Goal: Task Accomplishment & Management: Complete application form

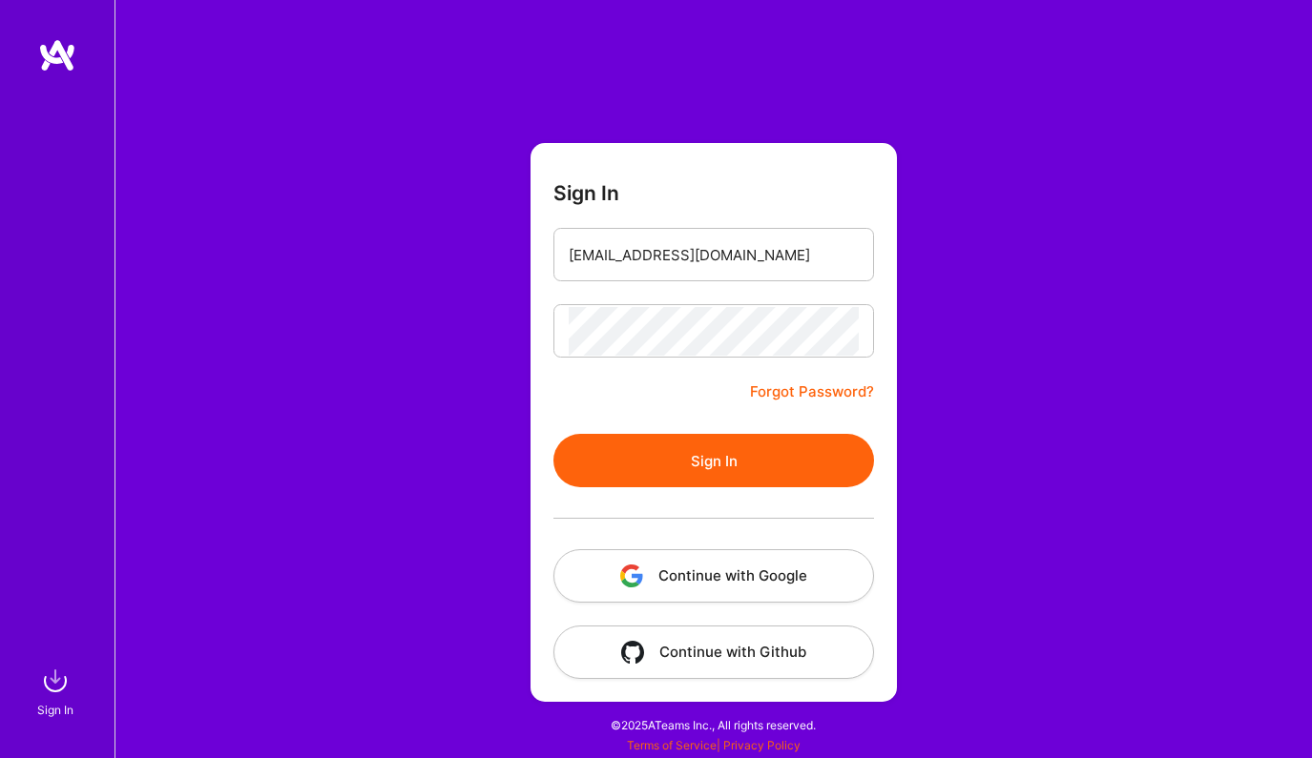
click at [739, 571] on button "Continue with Google" at bounding box center [713, 575] width 320 height 53
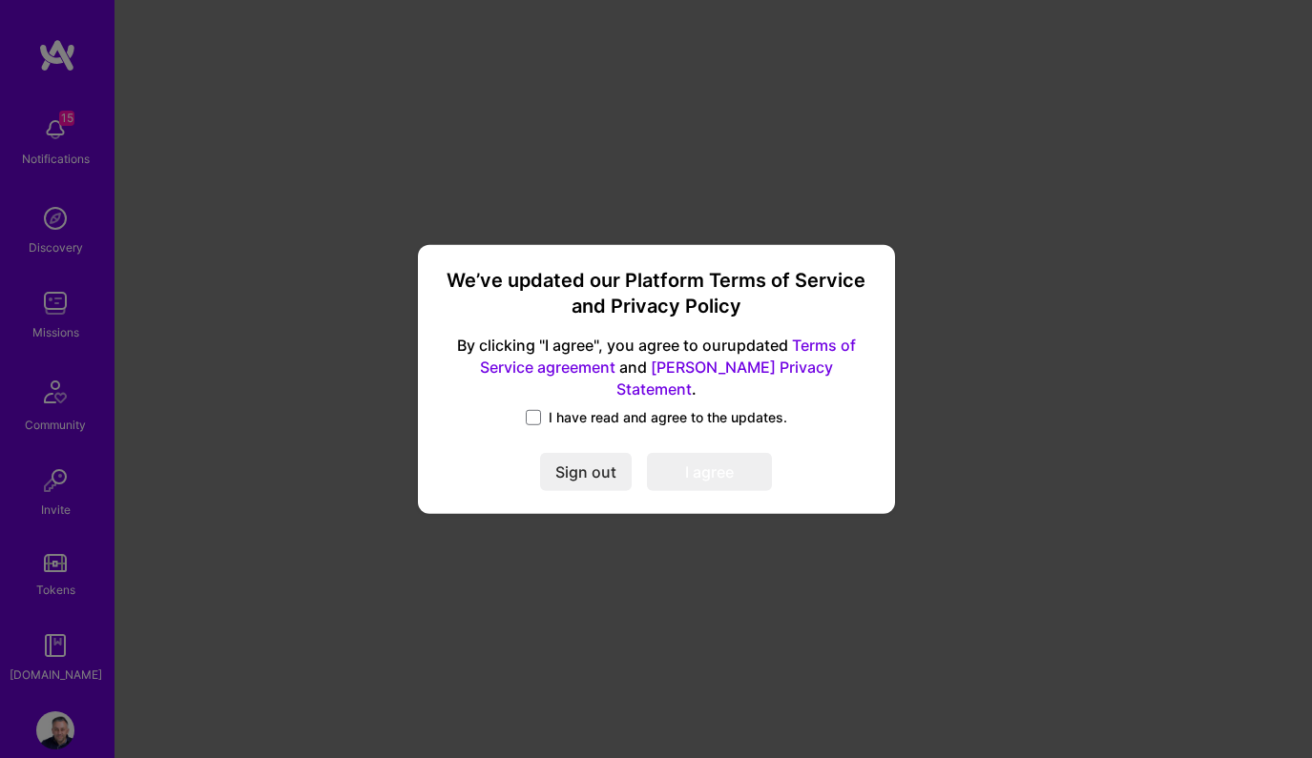
click at [645, 408] on span "I have read and agree to the updates." at bounding box center [667, 417] width 238 height 19
click at [0, 0] on input "I have read and agree to the updates." at bounding box center [0, 0] width 0 height 0
click at [692, 457] on button "I agree" at bounding box center [709, 472] width 125 height 38
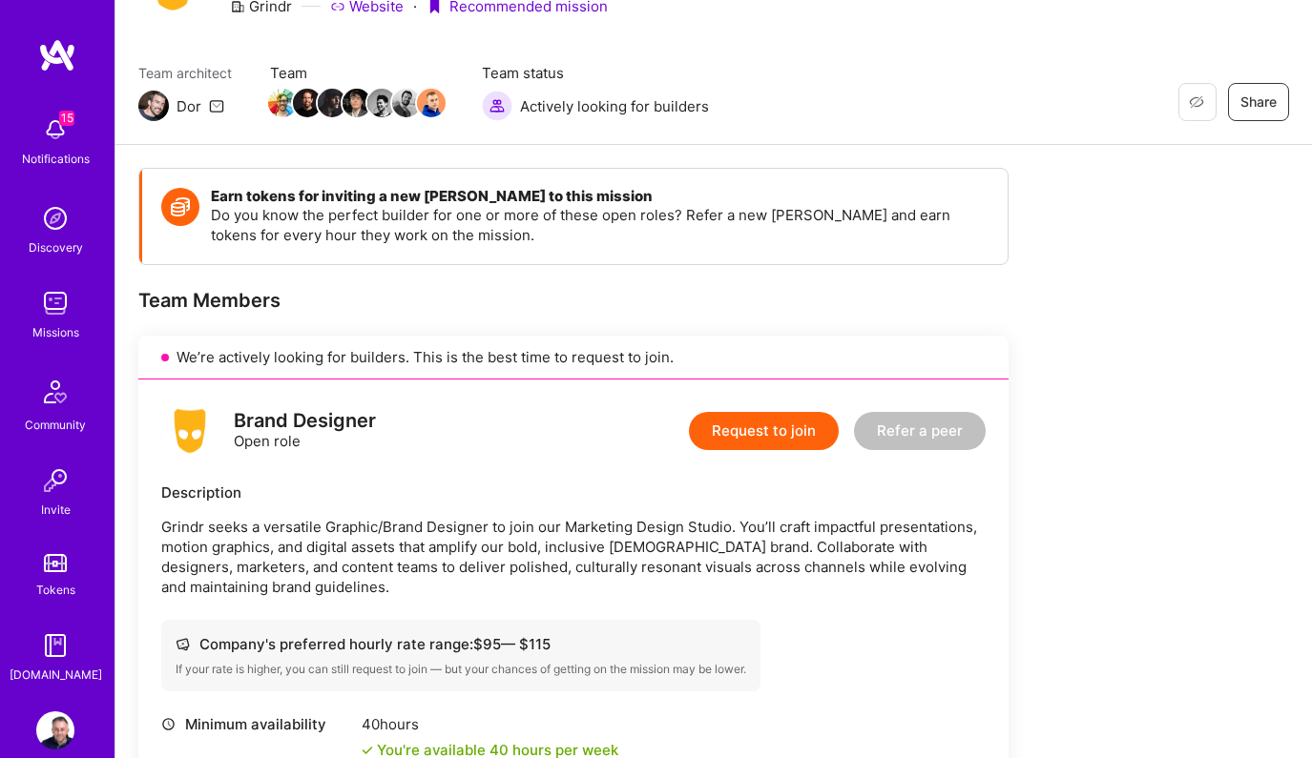
scroll to position [93, 0]
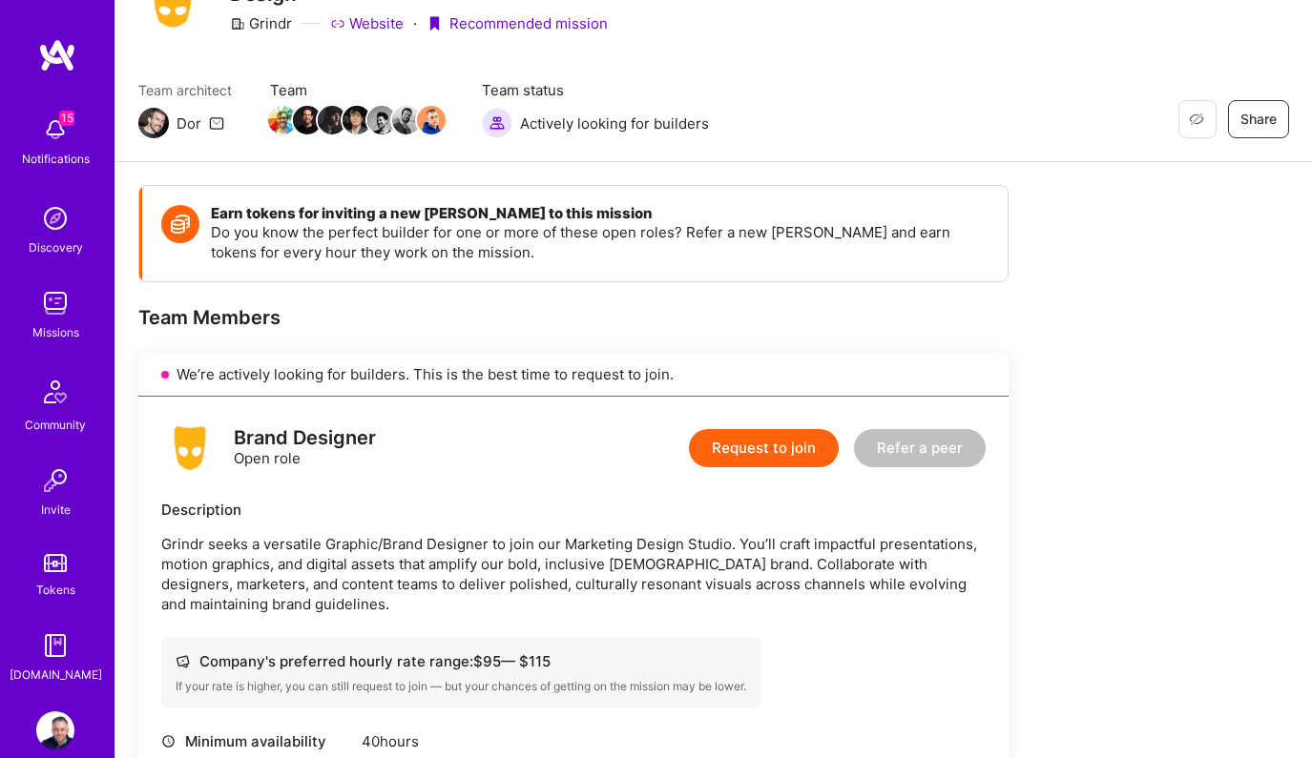
click at [795, 438] on button "Request to join" at bounding box center [764, 448] width 150 height 38
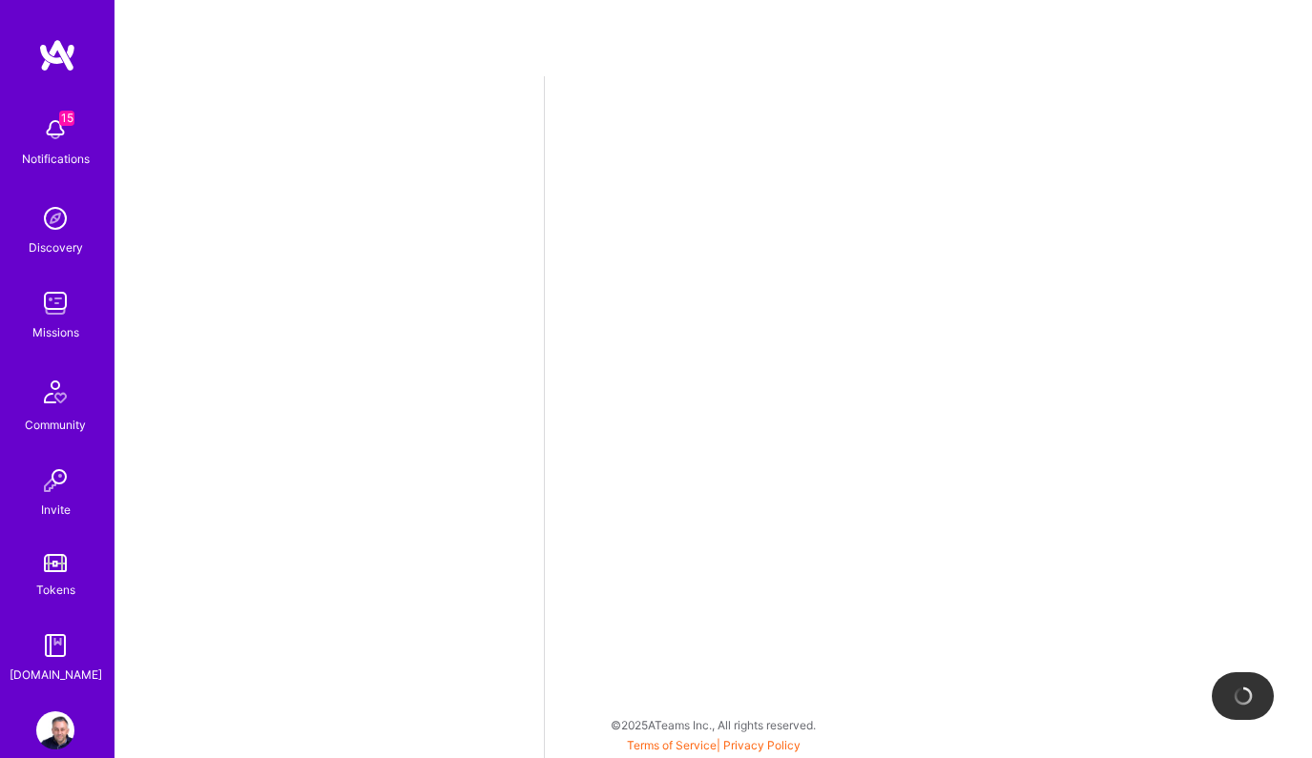
select select "US"
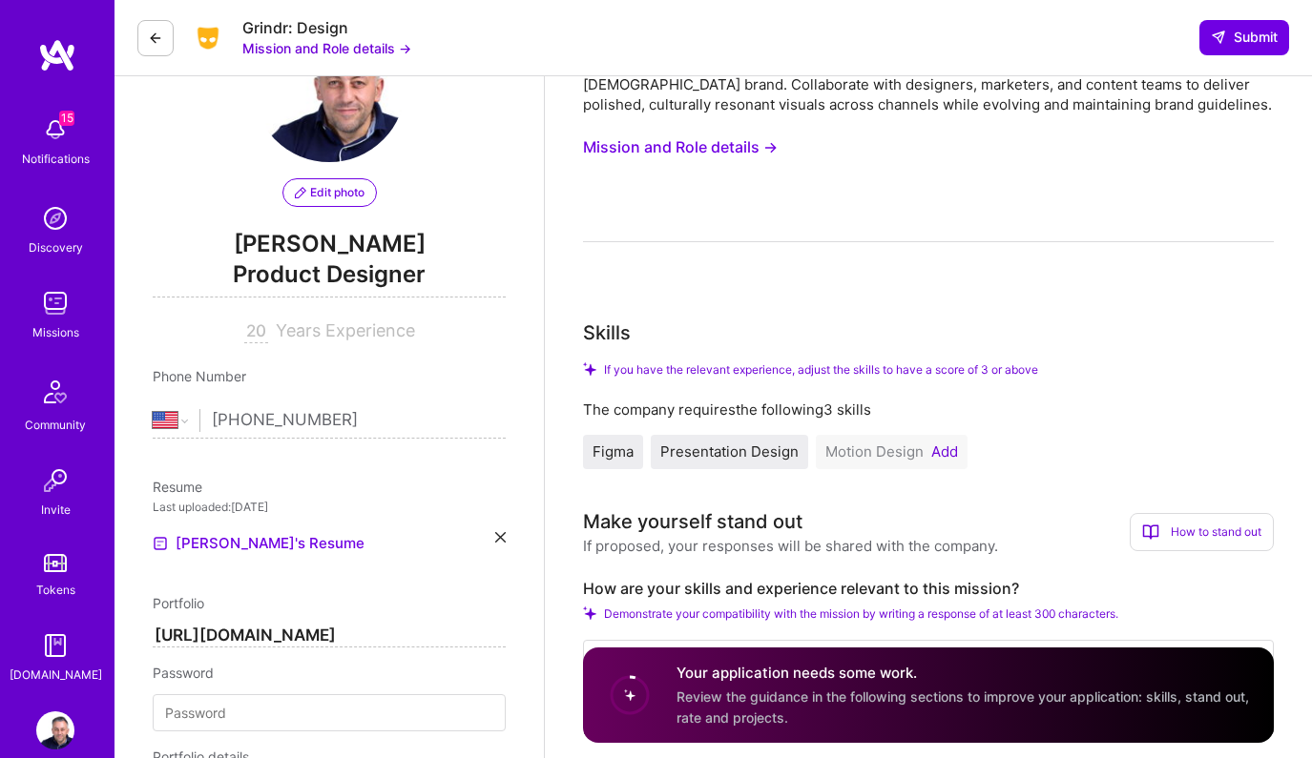
scroll to position [155, 0]
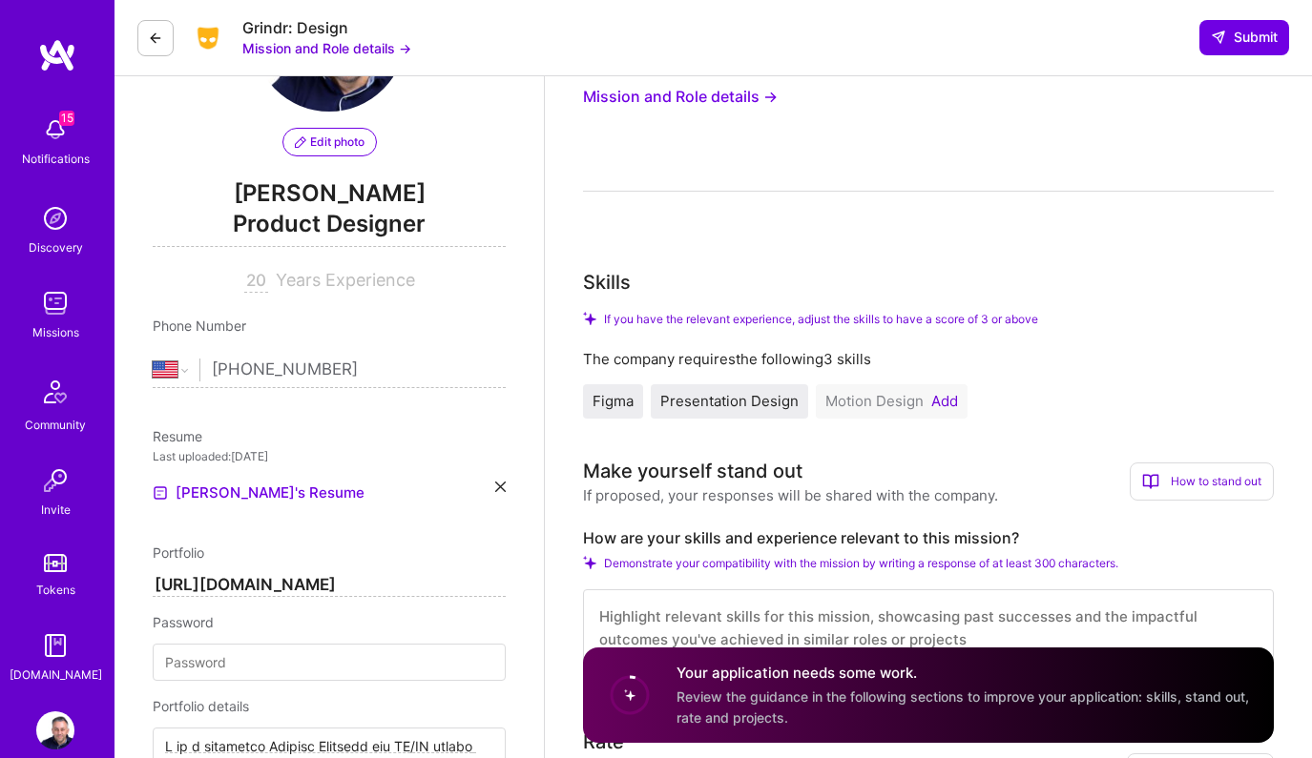
click at [420, 590] on input "[URL][DOMAIN_NAME]" at bounding box center [329, 585] width 353 height 23
click at [52, 127] on img at bounding box center [55, 130] width 38 height 38
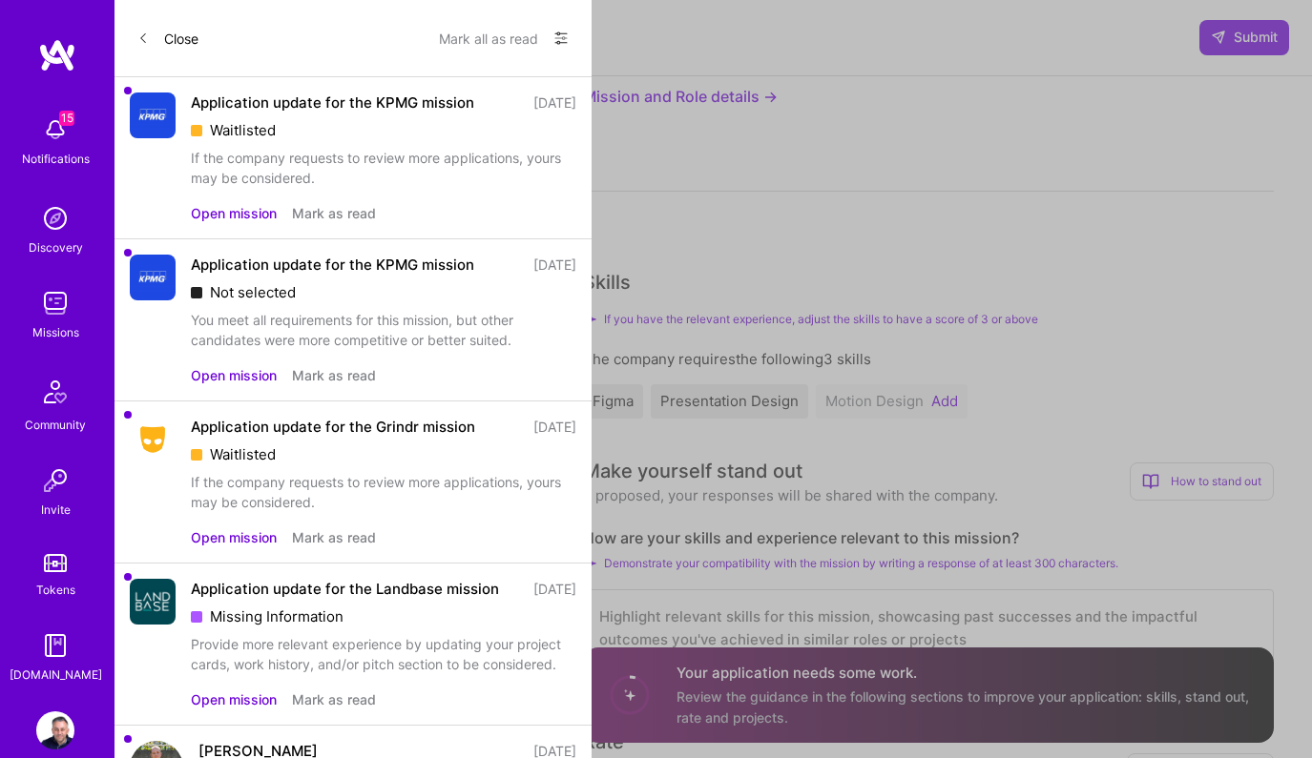
click at [464, 455] on div "Waitlisted" at bounding box center [383, 454] width 385 height 20
click at [460, 427] on div "Application update for the Grindr mission" at bounding box center [333, 427] width 284 height 20
click at [269, 546] on button "Open mission" at bounding box center [234, 537] width 86 height 20
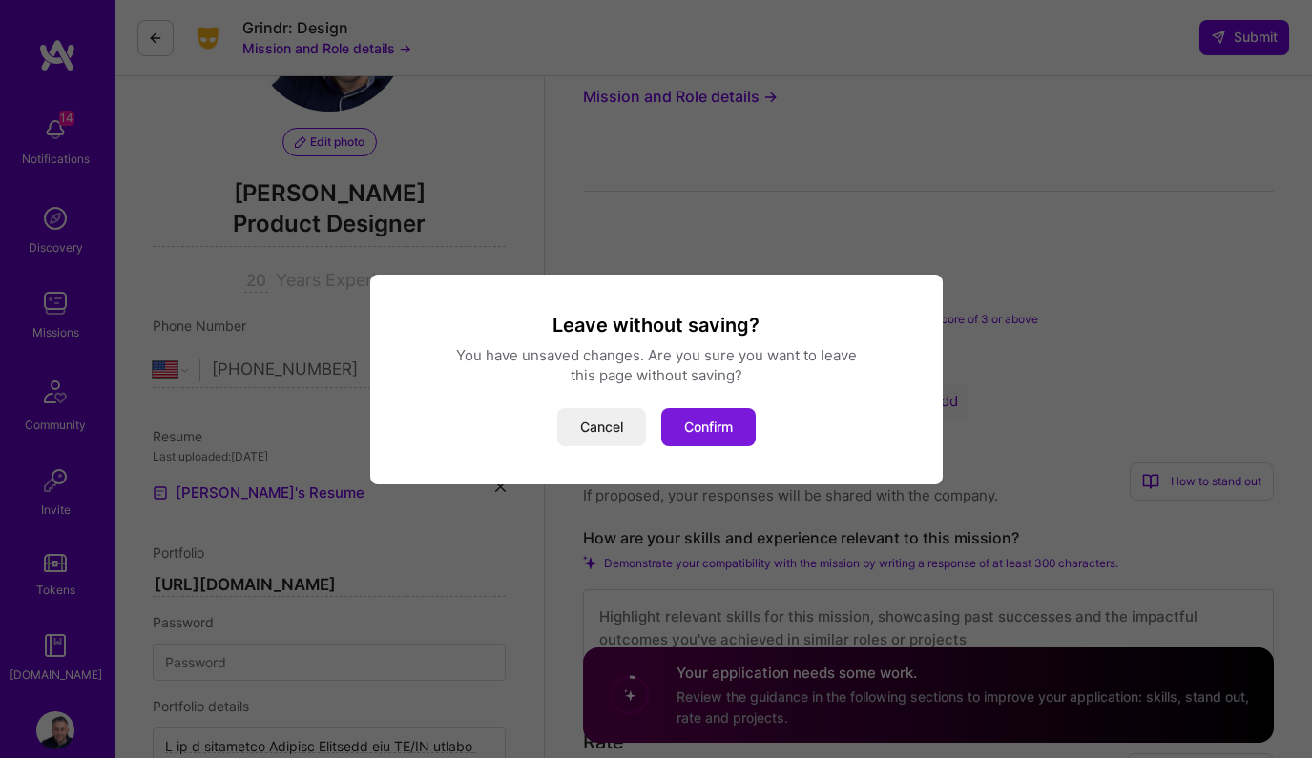
click at [719, 433] on button "Confirm" at bounding box center [708, 427] width 94 height 38
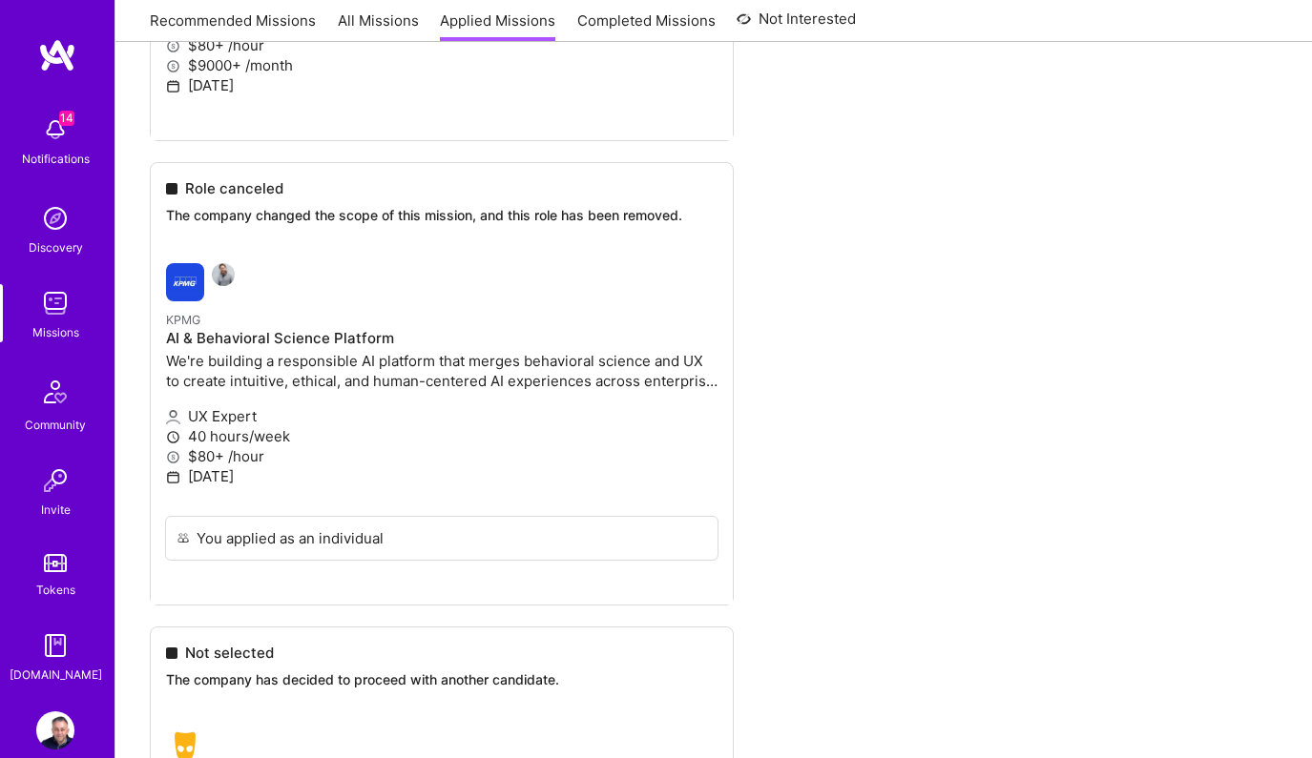
scroll to position [588, 0]
